Goal: Information Seeking & Learning: Learn about a topic

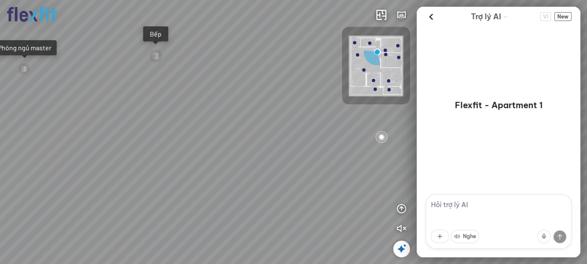
drag, startPoint x: 269, startPoint y: 61, endPoint x: 268, endPoint y: 112, distance: 50.4
click at [268, 112] on div "Bếp WC Phòng ngủ master Phòng ngủ Phòng ngủ" at bounding box center [293, 132] width 587 height 264
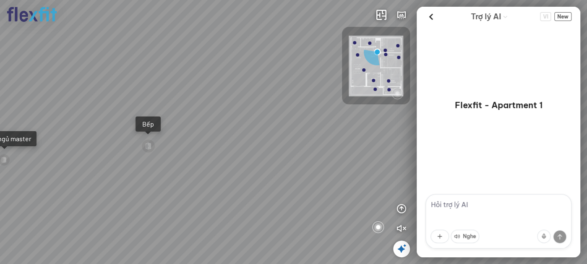
drag, startPoint x: 261, startPoint y: 83, endPoint x: 251, endPoint y: 118, distance: 37.1
click at [251, 118] on div "Bếp WC Phòng ngủ master Phòng ngủ Phòng ngủ" at bounding box center [293, 132] width 587 height 264
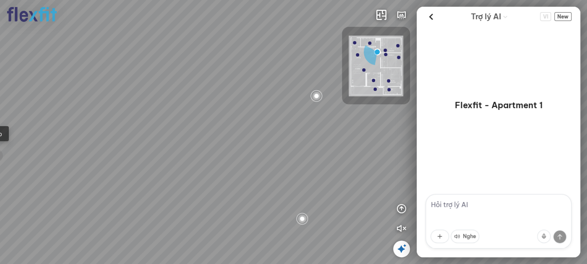
drag, startPoint x: 260, startPoint y: 135, endPoint x: 194, endPoint y: 134, distance: 65.5
click at [194, 134] on div "Bếp WC Phòng ngủ master Phòng ngủ Phòng ngủ" at bounding box center [293, 132] width 587 height 264
drag, startPoint x: 254, startPoint y: 129, endPoint x: 218, endPoint y: 130, distance: 36.5
click at [218, 130] on div "Bếp WC Phòng ngủ master Phòng ngủ Phòng ngủ" at bounding box center [293, 132] width 587 height 264
drag, startPoint x: 277, startPoint y: 126, endPoint x: 221, endPoint y: 130, distance: 55.9
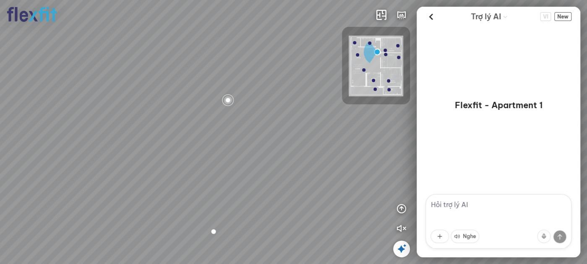
click at [221, 130] on div "Bếp WC Phòng ngủ master Phòng ngủ Phòng ngủ" at bounding box center [293, 132] width 587 height 264
drag, startPoint x: 287, startPoint y: 130, endPoint x: 259, endPoint y: 129, distance: 28.1
click at [259, 129] on div "Bếp WC Phòng ngủ master Phòng ngủ Phòng ngủ" at bounding box center [293, 132] width 587 height 264
drag, startPoint x: 297, startPoint y: 122, endPoint x: 253, endPoint y: 94, distance: 52.6
click at [253, 94] on div "Bếp WC Phòng ngủ master Phòng ngủ Phòng ngủ" at bounding box center [293, 132] width 587 height 264
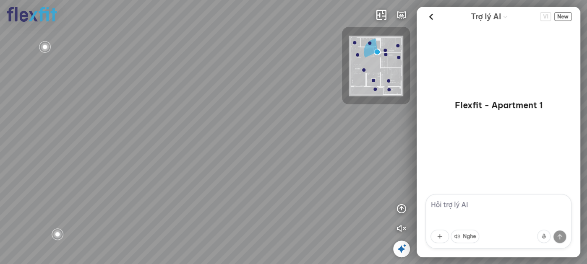
click at [254, 227] on div "Bếp WC Phòng ngủ master Phòng ngủ Phòng ngủ" at bounding box center [293, 132] width 587 height 264
drag, startPoint x: 279, startPoint y: 120, endPoint x: 164, endPoint y: 116, distance: 114.6
click at [175, 115] on div at bounding box center [293, 132] width 587 height 264
drag, startPoint x: 186, startPoint y: 110, endPoint x: 138, endPoint y: 108, distance: 47.9
click at [139, 108] on div at bounding box center [293, 132] width 587 height 264
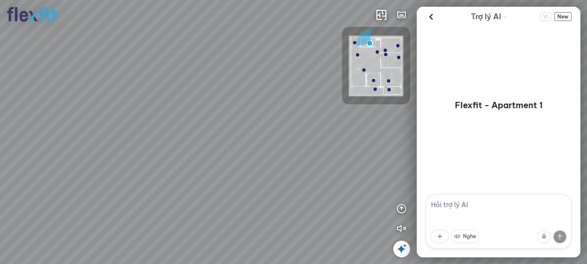
click at [112, 117] on div at bounding box center [293, 132] width 587 height 264
drag, startPoint x: 138, startPoint y: 119, endPoint x: 266, endPoint y: 97, distance: 129.9
click at [262, 96] on div at bounding box center [293, 132] width 587 height 264
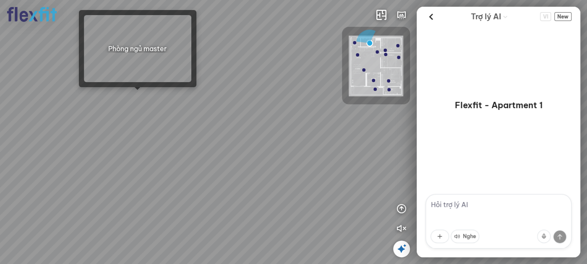
click at [136, 95] on div at bounding box center [293, 132] width 587 height 264
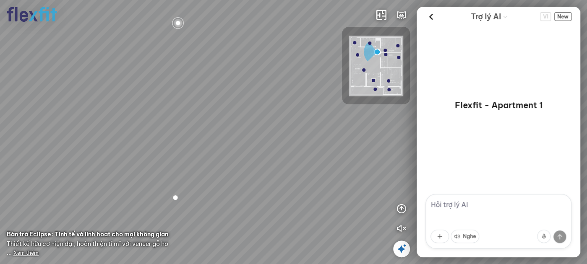
click at [365, 67] on img at bounding box center [376, 66] width 55 height 61
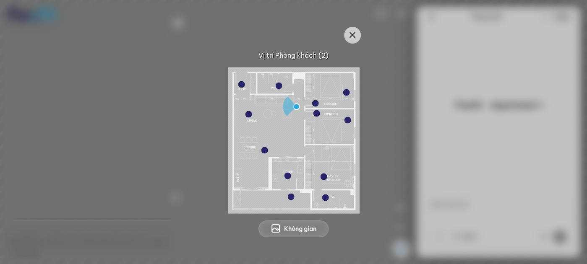
click at [316, 225] on span "Không gian" at bounding box center [300, 229] width 32 height 8
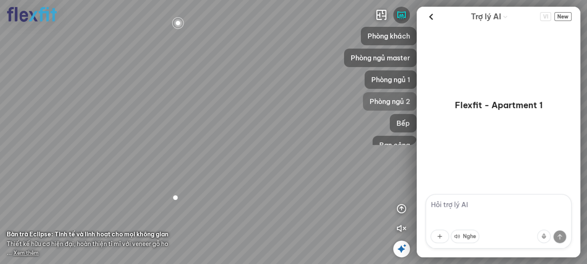
click at [398, 98] on span "Phòng ngủ 2" at bounding box center [390, 102] width 40 height 10
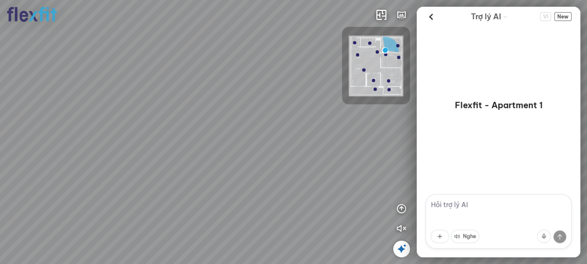
drag, startPoint x: 348, startPoint y: 152, endPoint x: 372, endPoint y: 51, distance: 103.4
click at [389, 41] on div "INFO: krpano 1.20.8 (build [DATE]) INFO: HTML5/Desktop - Chrome 140.0 - WebGL I…" at bounding box center [293, 132] width 587 height 264
drag, startPoint x: 272, startPoint y: 108, endPoint x: 326, endPoint y: 154, distance: 71.1
click at [326, 154] on div at bounding box center [293, 132] width 587 height 264
drag, startPoint x: 277, startPoint y: 145, endPoint x: 286, endPoint y: 190, distance: 46.7
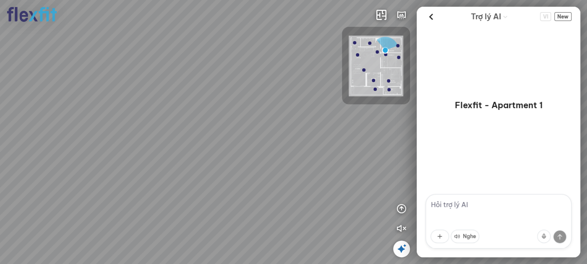
click at [286, 190] on div at bounding box center [293, 132] width 587 height 264
drag, startPoint x: 283, startPoint y: 151, endPoint x: 286, endPoint y: 156, distance: 5.5
click at [286, 156] on div at bounding box center [293, 132] width 587 height 264
click at [475, 206] on textarea at bounding box center [498, 221] width 146 height 55
type textarea "cho tôi xin giá mẫu tủ quần áo"
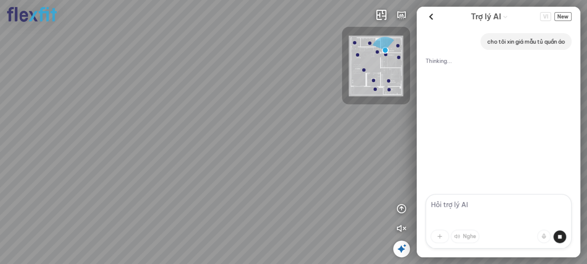
drag, startPoint x: 260, startPoint y: 124, endPoint x: 334, endPoint y: 126, distance: 74.3
click at [334, 126] on div at bounding box center [293, 132] width 587 height 264
drag, startPoint x: 283, startPoint y: 115, endPoint x: 408, endPoint y: 122, distance: 125.2
click at [410, 121] on div at bounding box center [293, 132] width 587 height 264
drag, startPoint x: 365, startPoint y: 123, endPoint x: 256, endPoint y: 163, distance: 116.3
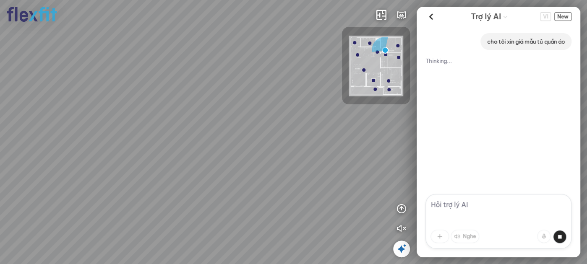
click at [256, 163] on div at bounding box center [293, 132] width 587 height 264
drag, startPoint x: 316, startPoint y: 139, endPoint x: 301, endPoint y: 130, distance: 17.1
click at [301, 130] on div at bounding box center [293, 132] width 587 height 264
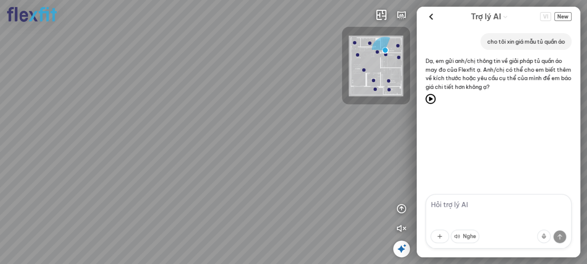
click at [459, 210] on textarea at bounding box center [498, 221] width 146 height 55
click at [441, 201] on textarea "160 x 2000 x 600 mm" at bounding box center [498, 221] width 146 height 55
type textarea "1600 x 2000 x 600 mm"
click at [480, 208] on textarea at bounding box center [498, 221] width 146 height 55
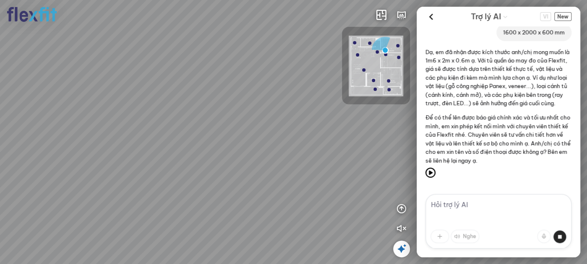
scroll to position [95, 0]
drag, startPoint x: 211, startPoint y: 109, endPoint x: 234, endPoint y: 51, distance: 62.5
click at [234, 51] on div at bounding box center [293, 132] width 587 height 264
drag, startPoint x: 171, startPoint y: 93, endPoint x: 228, endPoint y: 94, distance: 57.5
click at [227, 94] on div at bounding box center [293, 132] width 587 height 264
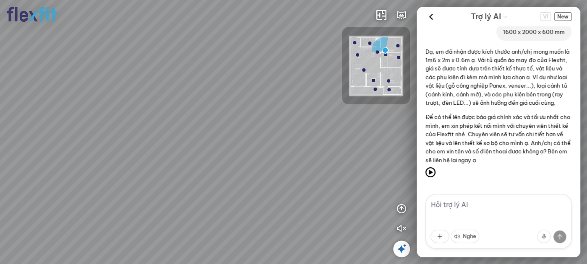
drag, startPoint x: 164, startPoint y: 96, endPoint x: 33, endPoint y: 97, distance: 131.8
click at [34, 97] on div at bounding box center [293, 132] width 587 height 264
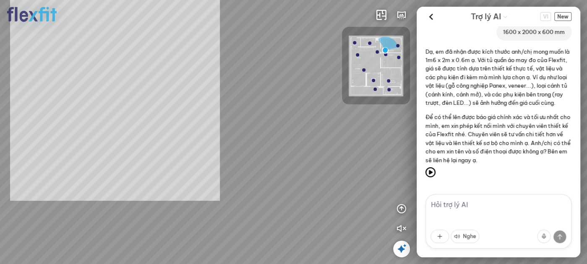
click at [96, 97] on div "INFO: krpano 1.20.8 (build [DATE]) INFO: HTML5/Desktop - Chrome 140.0 - WebGL I…" at bounding box center [293, 132] width 587 height 264
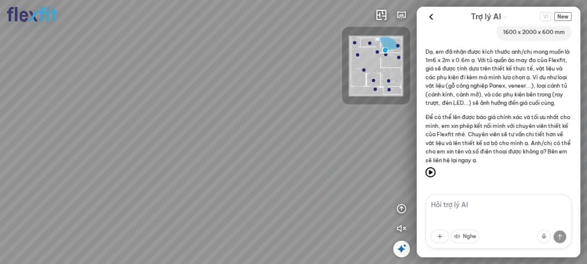
drag, startPoint x: 190, startPoint y: 97, endPoint x: 123, endPoint y: 102, distance: 67.3
click at [130, 101] on div at bounding box center [293, 132] width 587 height 264
drag, startPoint x: 252, startPoint y: 71, endPoint x: 276, endPoint y: 73, distance: 24.0
click at [278, 68] on div at bounding box center [293, 132] width 587 height 264
drag, startPoint x: 181, startPoint y: 109, endPoint x: 186, endPoint y: 55, distance: 54.0
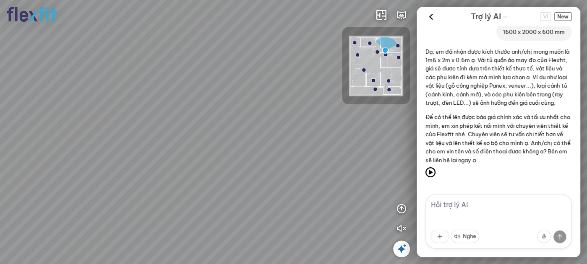
click at [186, 55] on div at bounding box center [293, 132] width 587 height 264
drag, startPoint x: 229, startPoint y: 116, endPoint x: 207, endPoint y: 141, distance: 33.0
click at [206, 141] on div at bounding box center [293, 132] width 587 height 264
click at [361, 60] on img at bounding box center [376, 66] width 55 height 61
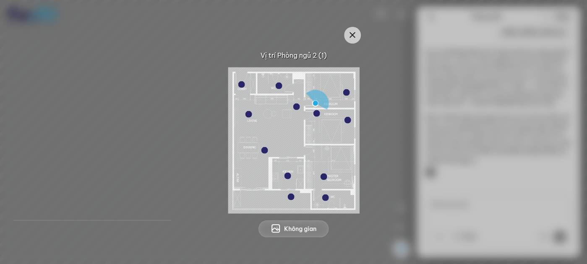
click at [268, 129] on img at bounding box center [293, 140] width 131 height 146
click at [248, 116] on div at bounding box center [248, 114] width 7 height 7
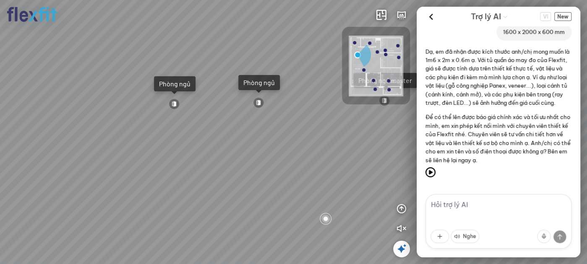
drag, startPoint x: 270, startPoint y: 118, endPoint x: 265, endPoint y: 113, distance: 7.4
click at [266, 114] on div "Ban công Bếp Phòng ngủ master Phòng ngủ Phòng ngủ" at bounding box center [293, 132] width 587 height 264
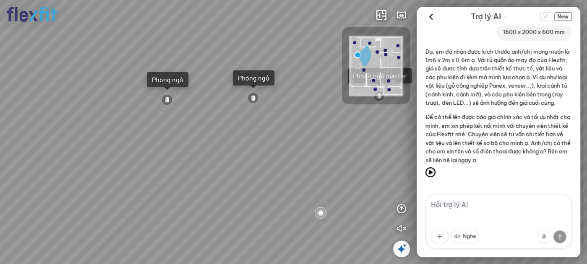
drag, startPoint x: 274, startPoint y: 106, endPoint x: 215, endPoint y: 108, distance: 59.2
click at [215, 108] on div "Ban công Bếp Phòng ngủ master Phòng ngủ Phòng ngủ" at bounding box center [293, 132] width 587 height 264
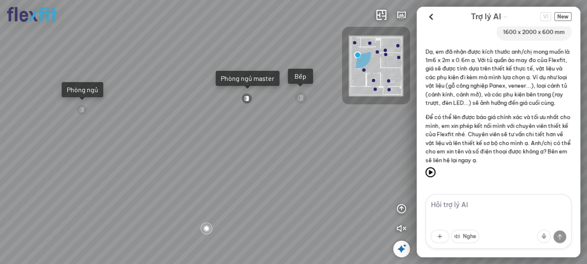
click at [258, 76] on div "Phòng ngủ master" at bounding box center [248, 78] width 54 height 8
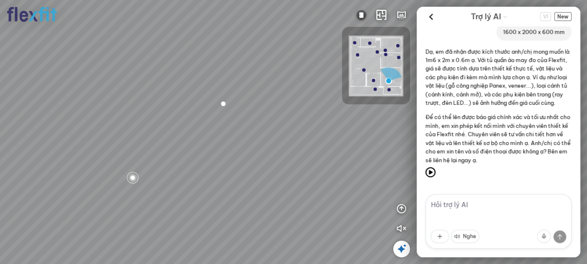
drag, startPoint x: 252, startPoint y: 102, endPoint x: 167, endPoint y: 102, distance: 84.8
click at [174, 102] on div "Phòng khách Phòng tắm" at bounding box center [293, 132] width 587 height 264
drag, startPoint x: 252, startPoint y: 101, endPoint x: 176, endPoint y: 98, distance: 76.4
click at [167, 98] on div "Phòng khách Phòng tắm" at bounding box center [293, 132] width 587 height 264
click at [181, 102] on div "Phòng khách Phòng tắm" at bounding box center [293, 132] width 587 height 264
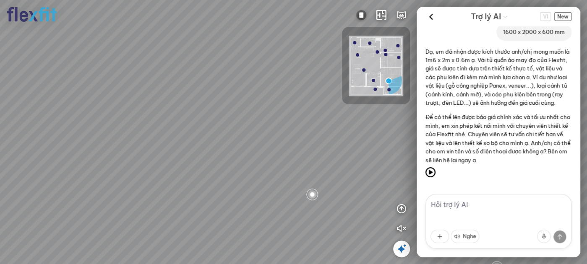
drag, startPoint x: 219, startPoint y: 99, endPoint x: 156, endPoint y: 104, distance: 63.1
click at [156, 104] on div "Phòng khách Phòng tắm" at bounding box center [293, 132] width 587 height 264
drag, startPoint x: 158, startPoint y: 103, endPoint x: 194, endPoint y: 87, distance: 39.3
click at [194, 87] on div "Phòng khách Phòng tắm" at bounding box center [293, 132] width 587 height 264
drag, startPoint x: 130, startPoint y: 94, endPoint x: 207, endPoint y: 81, distance: 77.8
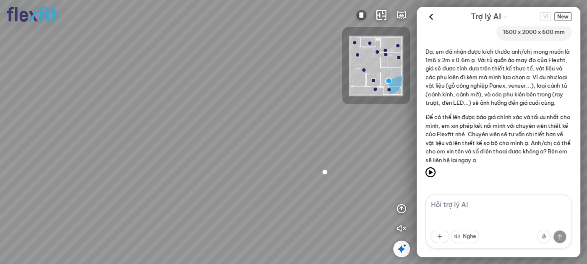
click at [207, 81] on div "Phòng khách Phòng tắm" at bounding box center [293, 132] width 587 height 264
drag, startPoint x: 204, startPoint y: 81, endPoint x: 145, endPoint y: 87, distance: 58.6
click at [146, 87] on div "Phòng khách Phòng tắm" at bounding box center [293, 132] width 587 height 264
drag, startPoint x: 198, startPoint y: 90, endPoint x: 128, endPoint y: 99, distance: 71.5
click at [128, 99] on div "Phòng khách Phòng tắm" at bounding box center [293, 132] width 587 height 264
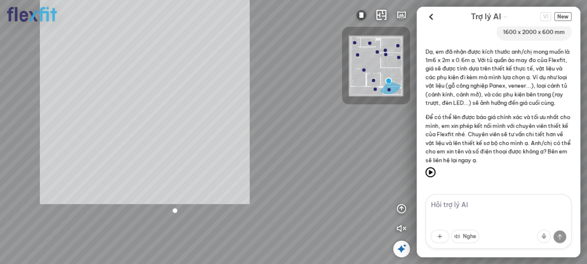
click at [140, 100] on div "Phòng khách Phòng tắm INFO: krpano 1.20.8 (build [DATE]) INFO: HTML5/Desktop - …" at bounding box center [293, 132] width 587 height 264
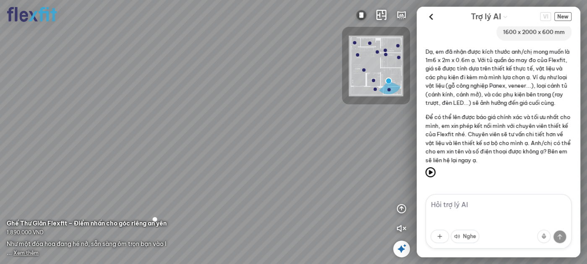
drag, startPoint x: 218, startPoint y: 63, endPoint x: 202, endPoint y: 65, distance: 16.0
click at [202, 65] on div "Phòng khách Phòng tắm" at bounding box center [293, 132] width 587 height 264
drag, startPoint x: 234, startPoint y: 65, endPoint x: 143, endPoint y: 58, distance: 91.3
click at [143, 58] on div "Phòng khách Phòng tắm" at bounding box center [293, 132] width 587 height 264
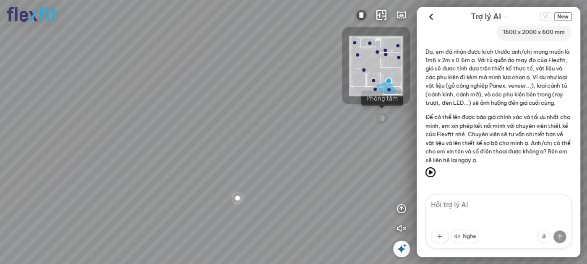
drag, startPoint x: 195, startPoint y: 69, endPoint x: 148, endPoint y: 70, distance: 47.0
click at [148, 70] on div "Phòng khách Phòng tắm" at bounding box center [293, 132] width 587 height 264
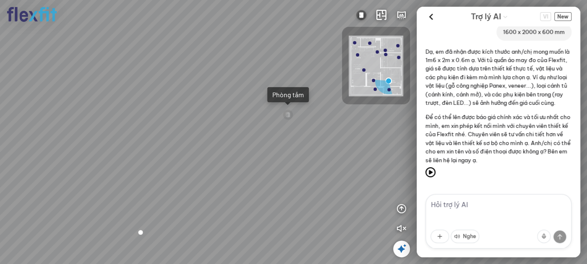
click at [127, 78] on div "Phòng khách Phòng tắm" at bounding box center [293, 132] width 587 height 264
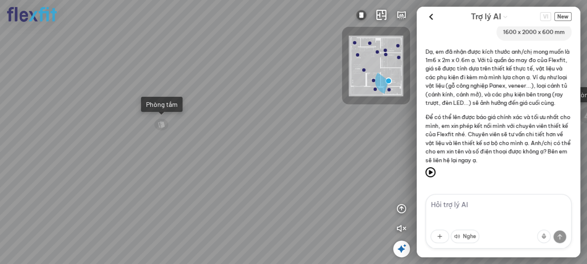
click at [167, 103] on div "Phòng tắm" at bounding box center [161, 104] width 31 height 8
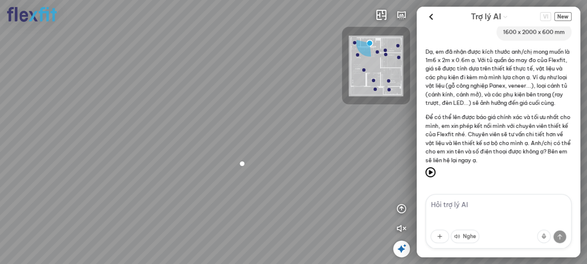
drag, startPoint x: 189, startPoint y: 99, endPoint x: 177, endPoint y: 81, distance: 21.8
click at [177, 83] on div at bounding box center [293, 132] width 587 height 264
drag, startPoint x: 159, startPoint y: 96, endPoint x: 243, endPoint y: 48, distance: 96.2
click at [205, 60] on div at bounding box center [293, 132] width 587 height 264
drag, startPoint x: 253, startPoint y: 77, endPoint x: 265, endPoint y: 79, distance: 11.6
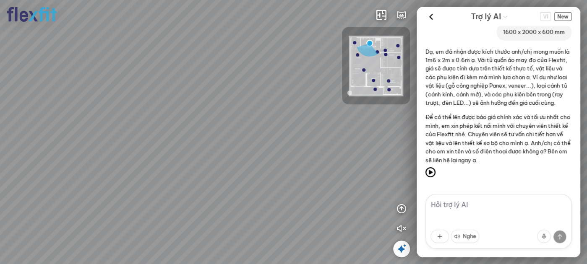
click at [264, 79] on div at bounding box center [293, 132] width 587 height 264
click at [430, 18] on icon at bounding box center [431, 16] width 13 height 13
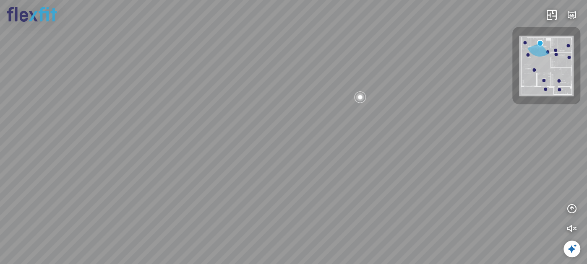
scroll to position [1346, 0]
drag, startPoint x: 411, startPoint y: 180, endPoint x: 404, endPoint y: 182, distance: 6.6
click at [408, 187] on div at bounding box center [293, 132] width 587 height 264
drag, startPoint x: 418, startPoint y: 127, endPoint x: 302, endPoint y: 125, distance: 115.4
click at [302, 125] on div at bounding box center [293, 132] width 587 height 264
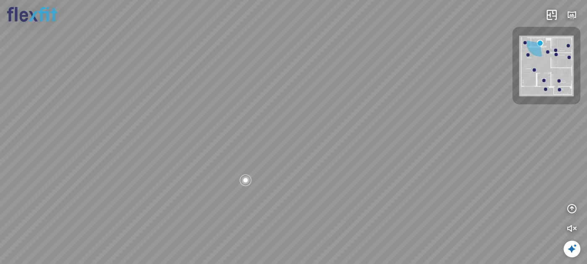
drag, startPoint x: 305, startPoint y: 120, endPoint x: 286, endPoint y: 120, distance: 19.3
click at [287, 120] on div at bounding box center [293, 132] width 587 height 264
drag, startPoint x: 268, startPoint y: 104, endPoint x: 236, endPoint y: 103, distance: 31.9
click at [235, 103] on div at bounding box center [293, 132] width 587 height 264
click at [287, 98] on div at bounding box center [293, 132] width 587 height 264
